Goal: Entertainment & Leisure: Consume media (video, audio)

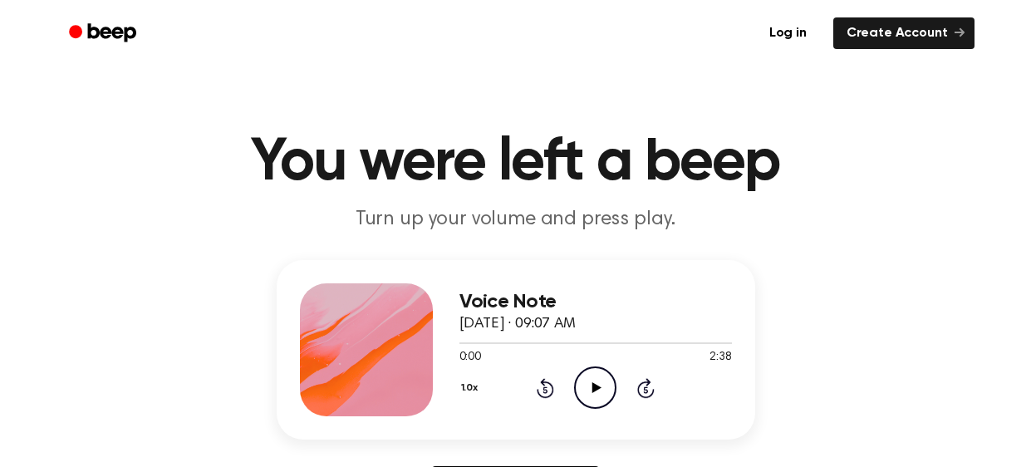
click at [597, 393] on icon "Play Audio" at bounding box center [595, 387] width 42 height 42
click at [592, 386] on icon at bounding box center [594, 387] width 7 height 11
click at [592, 386] on icon at bounding box center [596, 387] width 9 height 11
click at [592, 386] on icon at bounding box center [594, 387] width 7 height 11
click at [40, 154] on header "You were left a beep Turn up your volume and press play." at bounding box center [515, 183] width 991 height 100
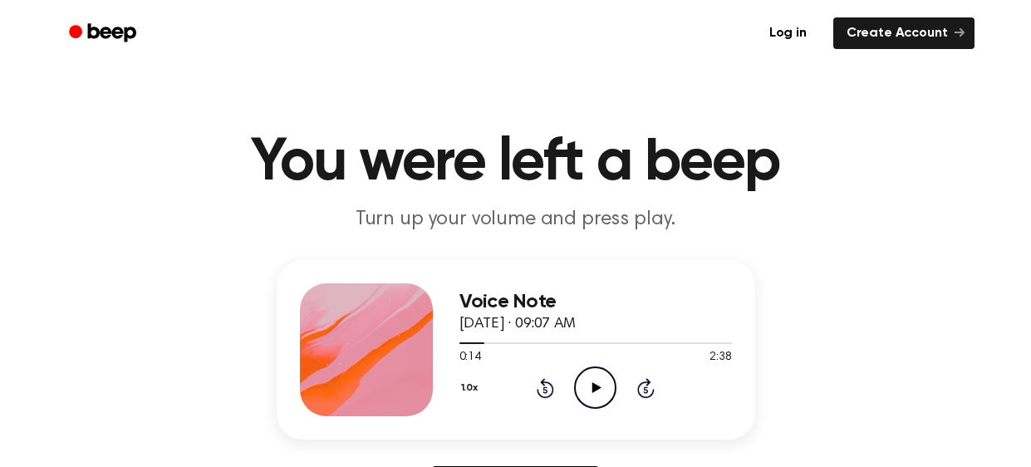
click at [587, 386] on icon "Play Audio" at bounding box center [595, 387] width 42 height 42
click at [596, 394] on icon "Pause Audio" at bounding box center [595, 387] width 42 height 42
click at [596, 394] on icon "Play Audio" at bounding box center [595, 387] width 42 height 42
click at [596, 394] on icon "Pause Audio" at bounding box center [595, 387] width 42 height 42
click at [596, 394] on icon "Play Audio" at bounding box center [595, 387] width 42 height 42
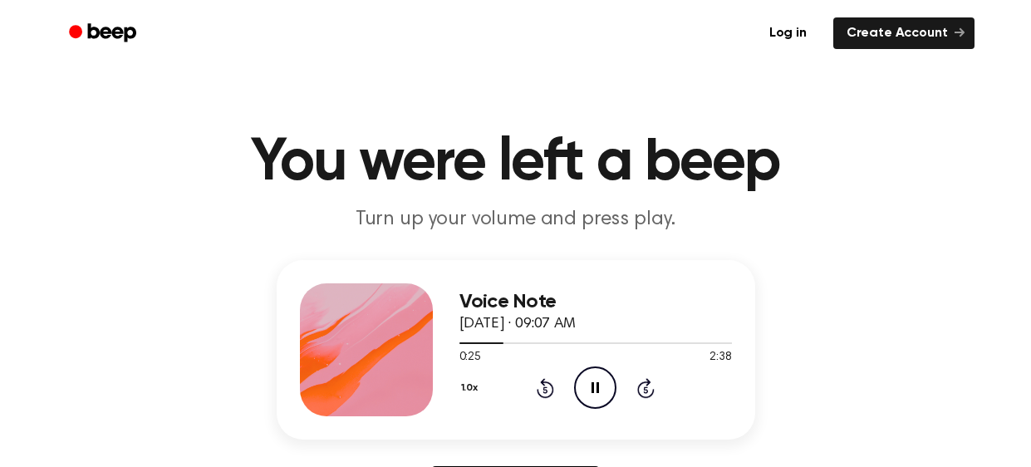
click at [596, 394] on icon "Pause Audio" at bounding box center [595, 387] width 42 height 42
click at [858, 426] on div "Voice Note September 29, 2025 · 09:07 AM 0:25 2:38 Your browser does not suppor…" at bounding box center [515, 388] width 991 height 257
click at [591, 391] on icon "Play Audio" at bounding box center [595, 387] width 42 height 42
click at [541, 387] on icon "Rewind 5 seconds" at bounding box center [545, 388] width 18 height 22
click at [546, 385] on icon "Rewind 5 seconds" at bounding box center [545, 388] width 18 height 22
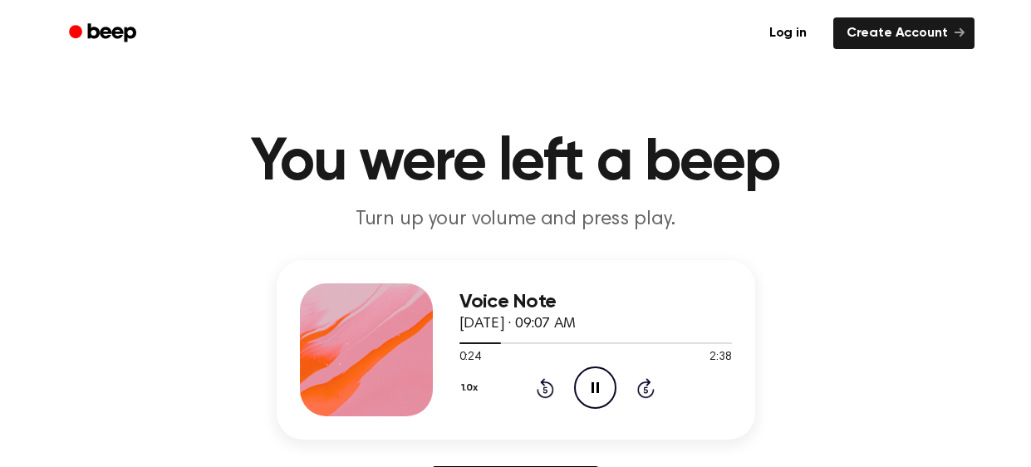
click at [650, 387] on icon "Skip 5 seconds" at bounding box center [645, 388] width 18 height 22
click at [541, 390] on icon "Rewind 5 seconds" at bounding box center [545, 388] width 18 height 22
click at [605, 390] on icon "Pause Audio" at bounding box center [595, 387] width 42 height 42
click at [47, 282] on div "Voice Note September 29, 2025 · 09:07 AM 0:33 2:38 Your browser does not suppor…" at bounding box center [515, 388] width 991 height 257
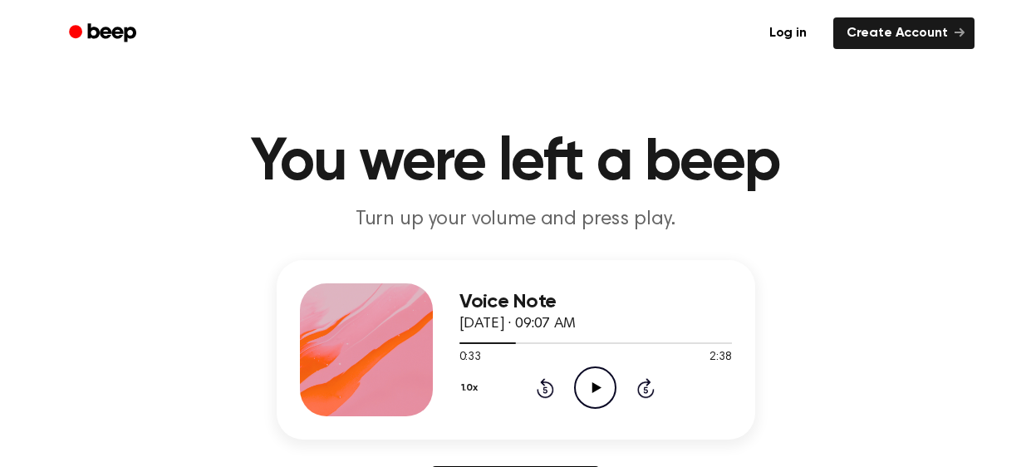
click at [608, 384] on icon "Play Audio" at bounding box center [595, 387] width 42 height 42
click at [608, 384] on icon "Pause Audio" at bounding box center [595, 387] width 42 height 42
click at [42, 170] on header "You were left a beep Turn up your volume and press play." at bounding box center [515, 183] width 991 height 100
click at [182, 140] on h1 "You were left a beep" at bounding box center [516, 163] width 850 height 60
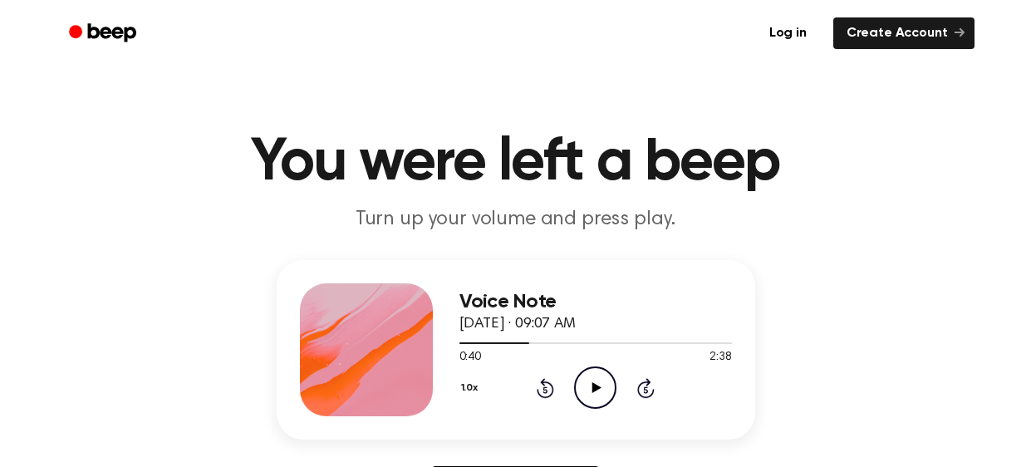
click at [588, 395] on icon "Play Audio" at bounding box center [595, 387] width 42 height 42
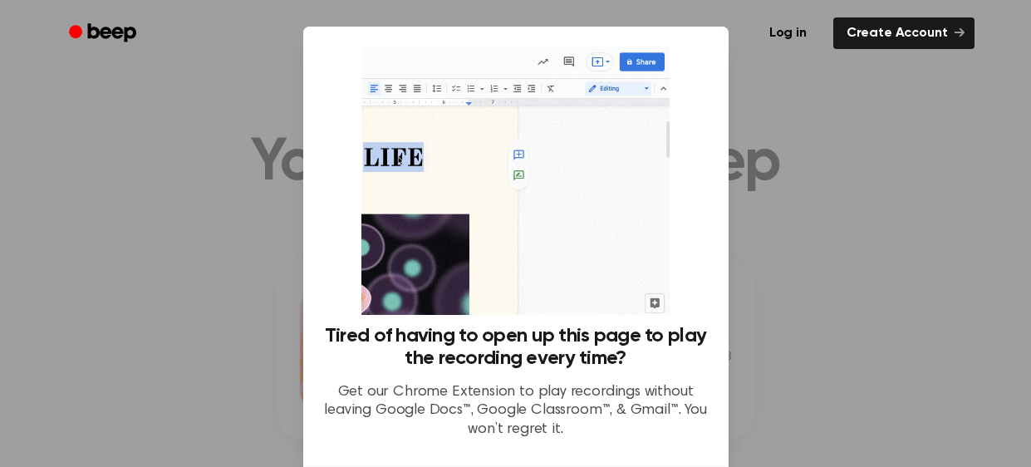
click at [238, 320] on div at bounding box center [515, 233] width 1031 height 467
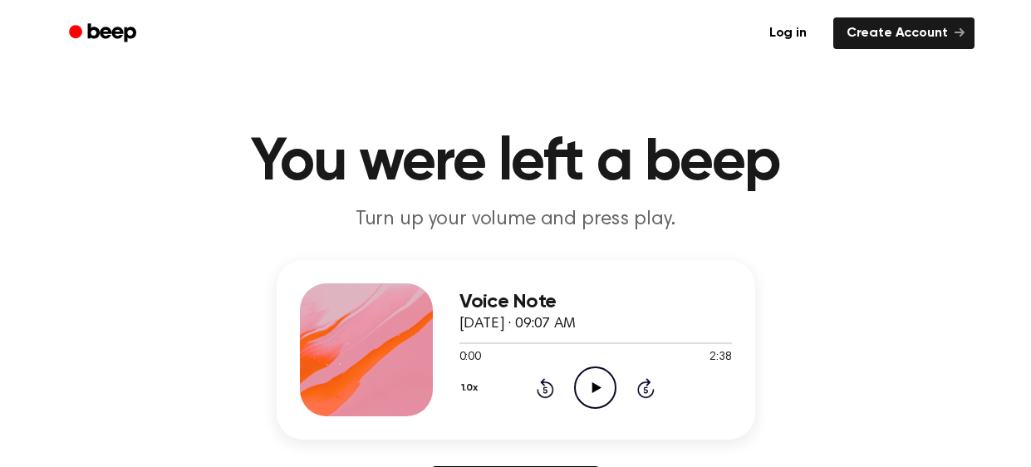
click at [649, 386] on icon "Skip 5 seconds" at bounding box center [645, 388] width 18 height 22
click at [596, 382] on icon "Play Audio" at bounding box center [595, 387] width 42 height 42
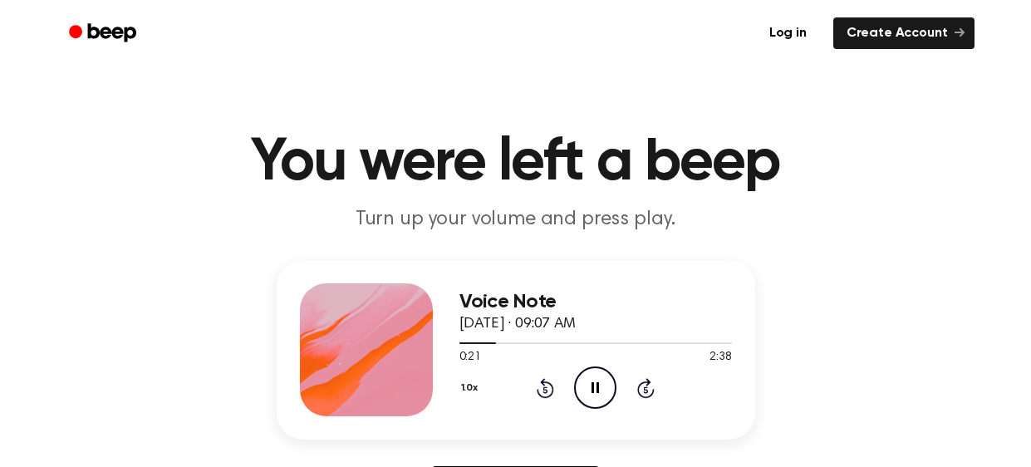
click at [650, 391] on icon "Skip 5 seconds" at bounding box center [645, 388] width 18 height 22
click at [606, 403] on icon "Pause Audio" at bounding box center [595, 387] width 42 height 42
click at [37, 148] on header "You were left a beep Turn up your volume and press play." at bounding box center [515, 183] width 991 height 100
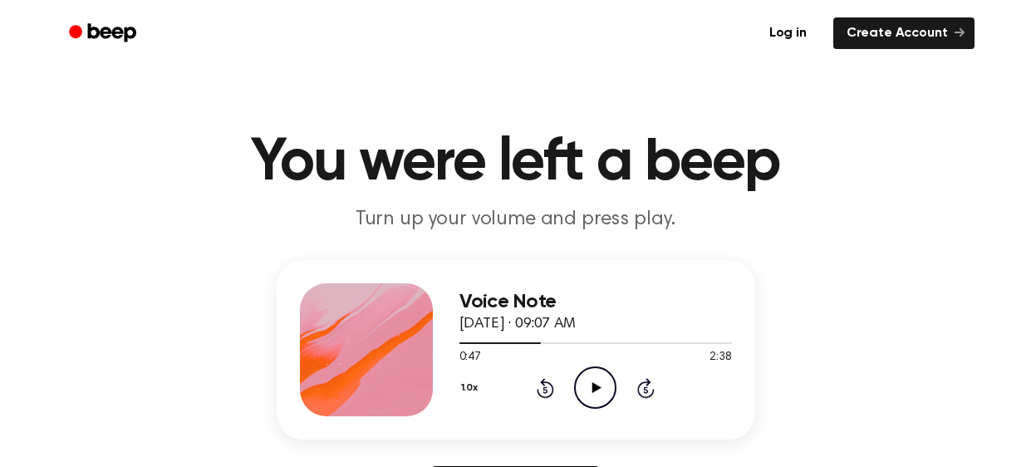
click at [127, 165] on h1 "You were left a beep" at bounding box center [516, 163] width 850 height 60
click at [605, 389] on icon "Play Audio" at bounding box center [595, 387] width 42 height 42
click at [605, 389] on icon "Pause Audio" at bounding box center [595, 387] width 42 height 42
click at [28, 218] on header "You were left a beep Turn up your volume and press play." at bounding box center [515, 183] width 991 height 100
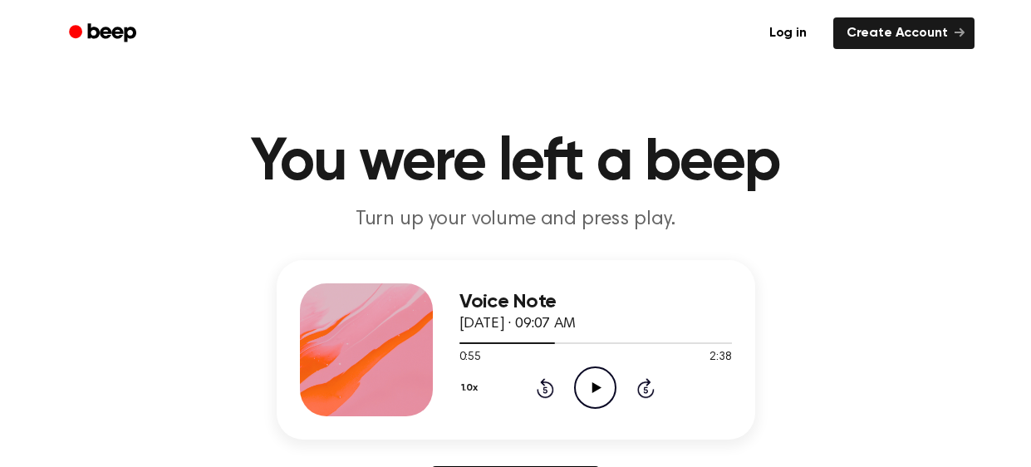
click at [594, 395] on icon "Play Audio" at bounding box center [595, 387] width 42 height 42
click at [594, 395] on icon "Pause Audio" at bounding box center [595, 387] width 42 height 42
click at [27, 270] on div "Voice Note [DATE] · 09:07 AM 1:03 2:38 Your browser does not support the [objec…" at bounding box center [515, 388] width 991 height 257
click at [64, 331] on div "Voice Note [DATE] · 09:07 AM 1:03 2:38 Your browser does not support the [objec…" at bounding box center [515, 388] width 991 height 257
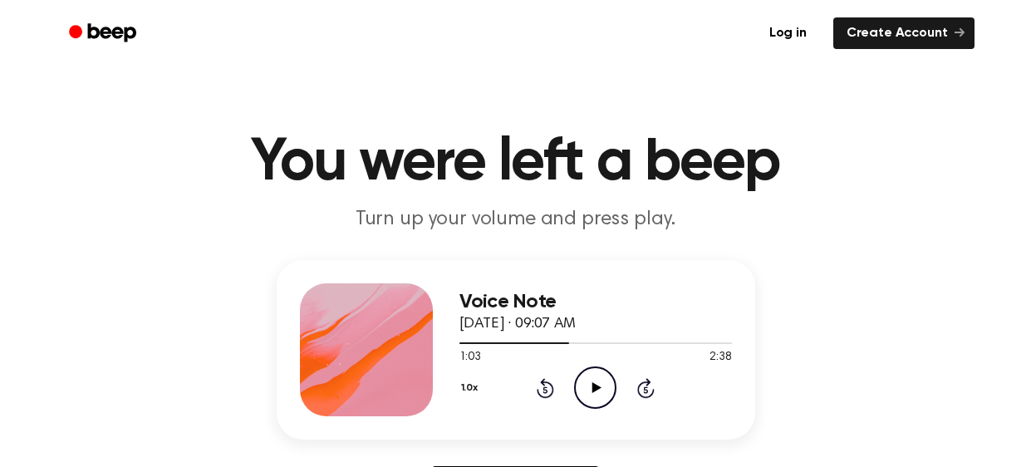
click at [32, 264] on div "Voice Note [DATE] · 09:07 AM 1:03 2:38 Your browser does not support the [objec…" at bounding box center [515, 388] width 991 height 257
click at [609, 387] on icon "Play Audio" at bounding box center [595, 387] width 42 height 42
click at [596, 380] on icon "Pause Audio" at bounding box center [595, 387] width 42 height 42
click at [76, 200] on header "You were left a beep Turn up your volume and press play." at bounding box center [515, 183] width 991 height 100
click at [95, 331] on div "Voice Note [DATE] · 09:07 AM 1:19 2:38 Your browser does not support the [objec…" at bounding box center [515, 388] width 991 height 257
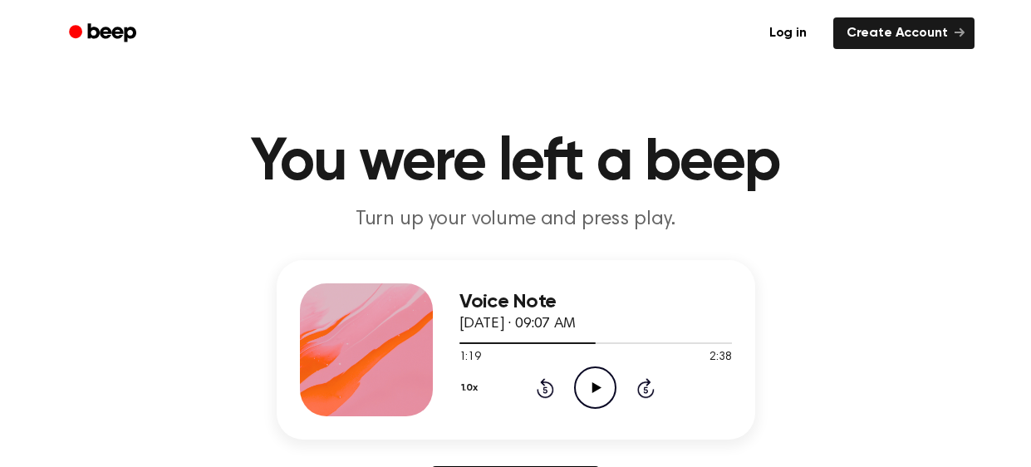
click at [589, 397] on icon "Play Audio" at bounding box center [595, 387] width 42 height 42
click at [591, 383] on icon at bounding box center [594, 387] width 7 height 11
click at [296, 42] on ul "Log in Create Account" at bounding box center [569, 33] width 810 height 38
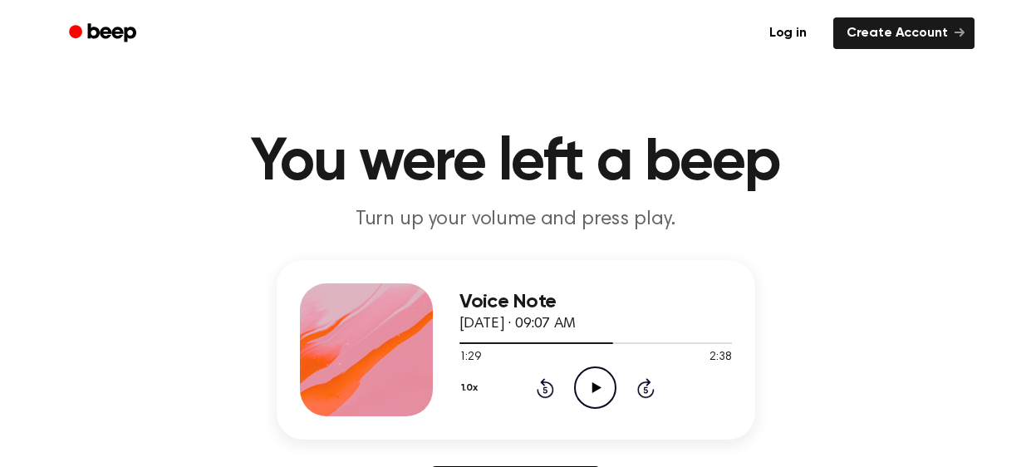
click at [589, 397] on icon "Play Audio" at bounding box center [595, 387] width 42 height 42
click at [613, 387] on icon "Pause Audio" at bounding box center [595, 387] width 42 height 42
click at [91, 209] on header "You were left a beep Turn up your volume and press play." at bounding box center [515, 183] width 991 height 100
click at [193, 146] on h1 "You were left a beep" at bounding box center [516, 163] width 850 height 60
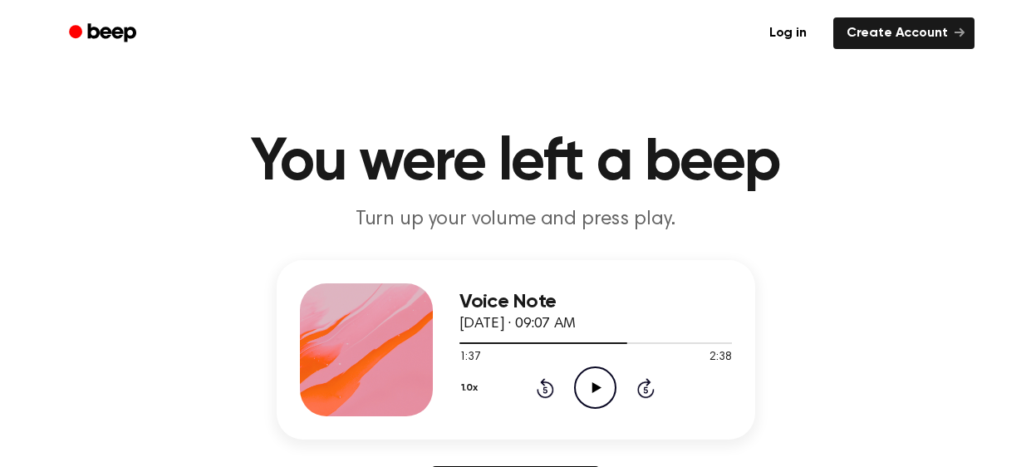
click at [589, 384] on icon "Play Audio" at bounding box center [595, 387] width 42 height 42
click at [589, 384] on icon "Pause Audio" at bounding box center [595, 387] width 42 height 42
click at [35, 221] on header "You were left a beep Turn up your volume and press play." at bounding box center [515, 183] width 991 height 100
click at [587, 379] on icon "Play Audio" at bounding box center [595, 387] width 42 height 42
click at [599, 389] on icon "Pause Audio" at bounding box center [595, 387] width 42 height 42
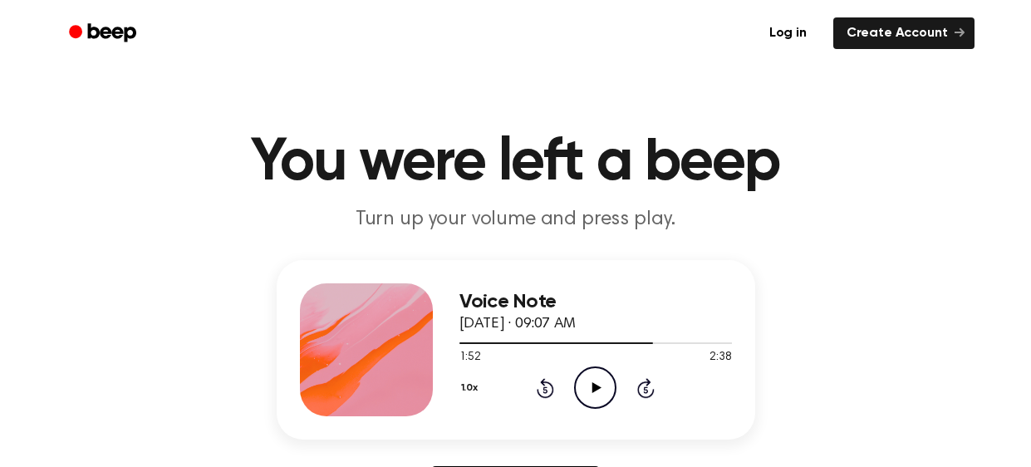
click at [599, 392] on icon "Play Audio" at bounding box center [595, 387] width 42 height 42
click at [594, 394] on icon "Pause Audio" at bounding box center [595, 387] width 42 height 42
click at [59, 233] on header "You were left a beep Turn up your volume and press play." at bounding box center [515, 183] width 991 height 100
click at [593, 402] on icon "Play Audio" at bounding box center [595, 387] width 42 height 42
click at [591, 403] on icon "Pause Audio" at bounding box center [595, 387] width 42 height 42
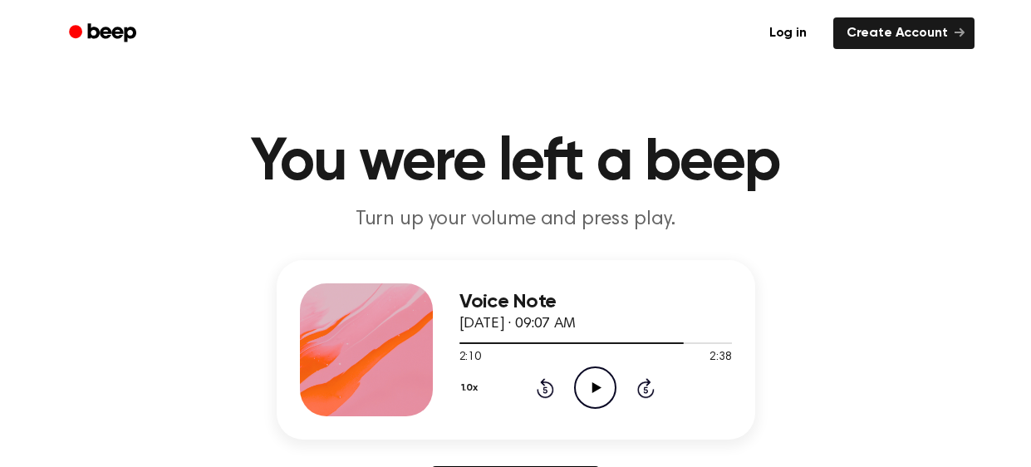
click at [591, 403] on icon "Play Audio" at bounding box center [595, 387] width 42 height 42
click at [591, 403] on icon "Pause Audio" at bounding box center [595, 387] width 42 height 42
click at [112, 181] on h1 "You were left a beep" at bounding box center [516, 163] width 850 height 60
click at [589, 385] on icon "Play Audio" at bounding box center [595, 387] width 42 height 42
click at [593, 380] on icon "Pause Audio" at bounding box center [595, 387] width 42 height 42
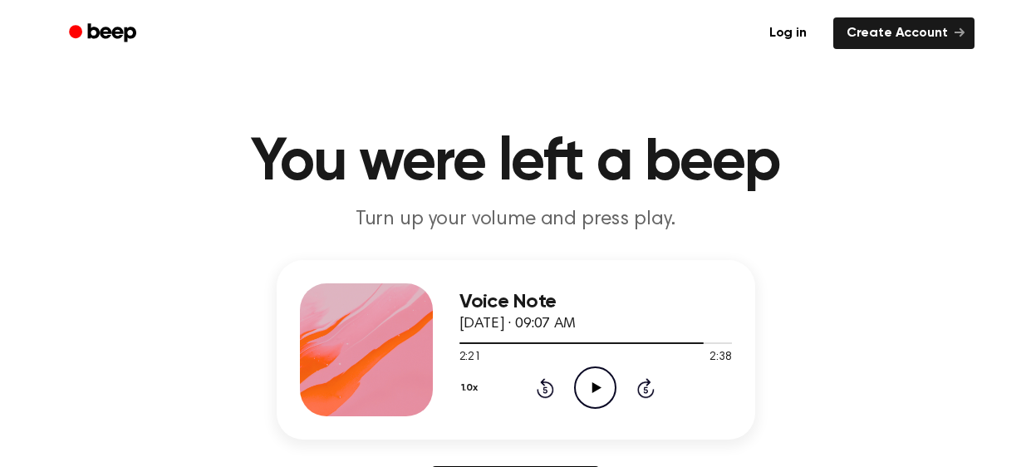
click at [100, 262] on div "Voice Note [DATE] · 09:07 AM 2:21 2:38 Your browser does not support the [objec…" at bounding box center [515, 388] width 991 height 257
click at [595, 406] on icon "Play Audio" at bounding box center [595, 387] width 42 height 42
click at [644, 389] on icon at bounding box center [646, 389] width 4 height 7
click at [593, 380] on icon "Pause Audio" at bounding box center [595, 387] width 42 height 42
